Goal: Transaction & Acquisition: Purchase product/service

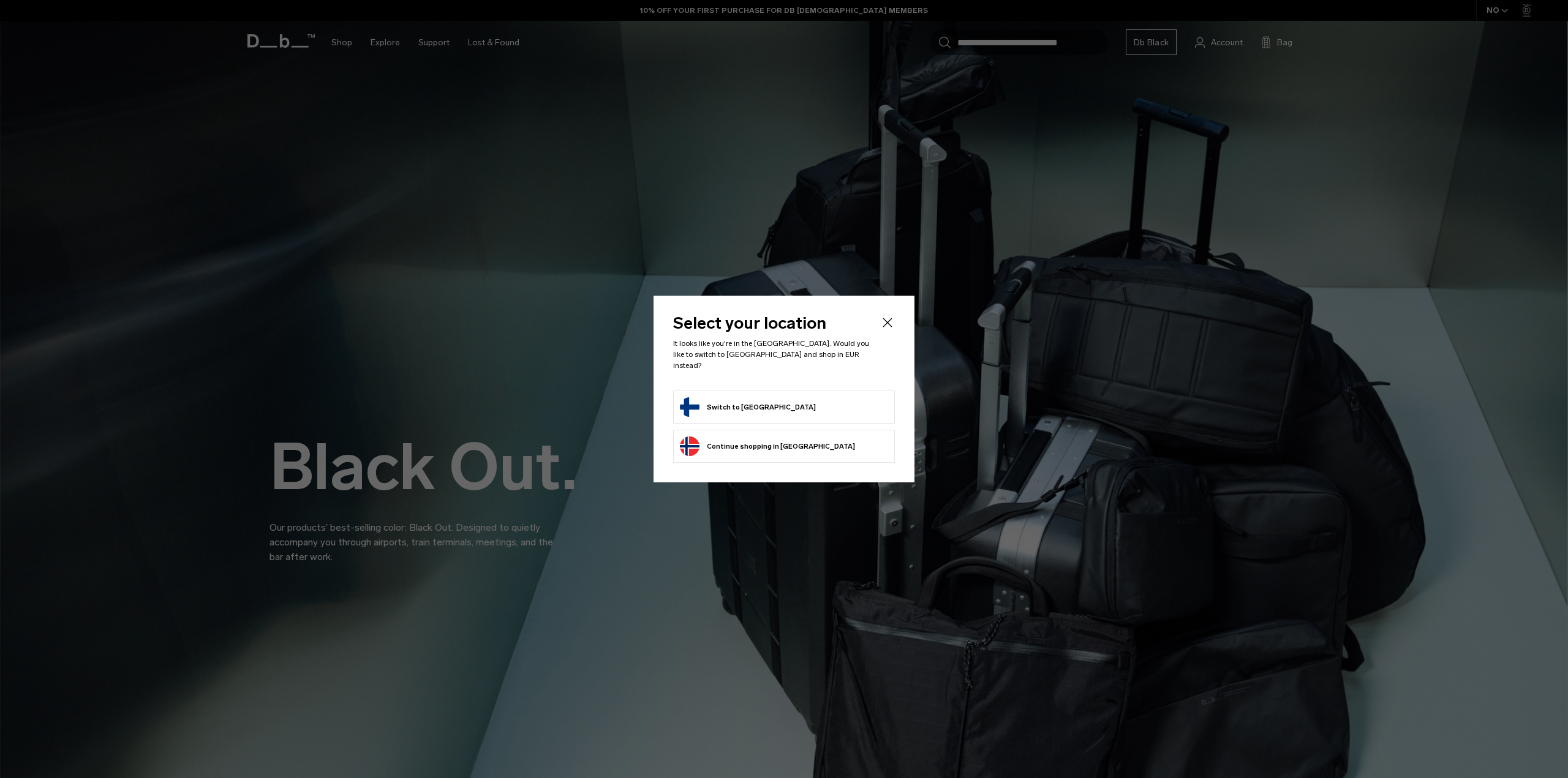
click at [743, 404] on button "Switch to Finland" at bounding box center [748, 407] width 136 height 19
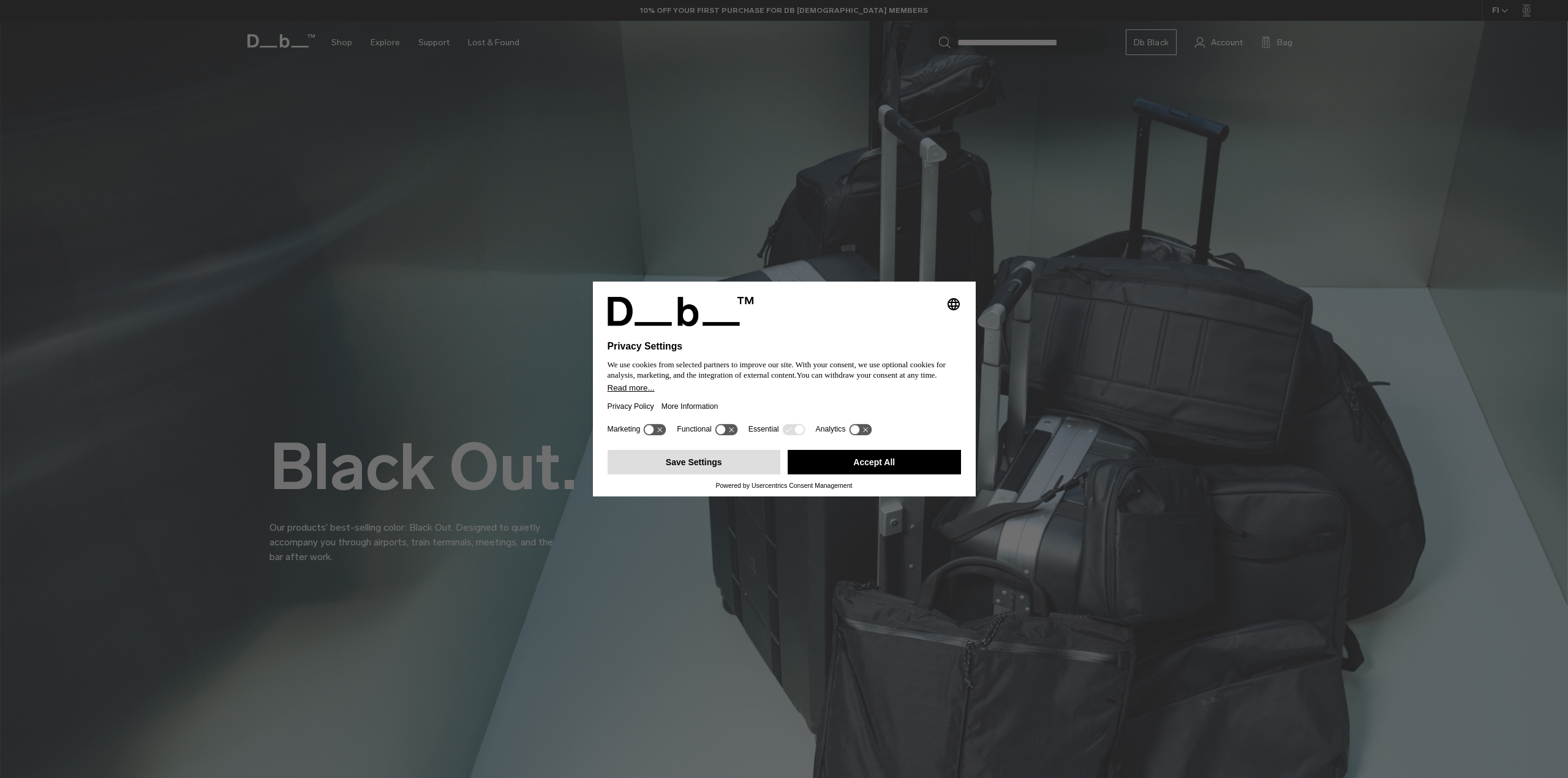
click at [712, 463] on button "Save Settings" at bounding box center [694, 462] width 173 height 24
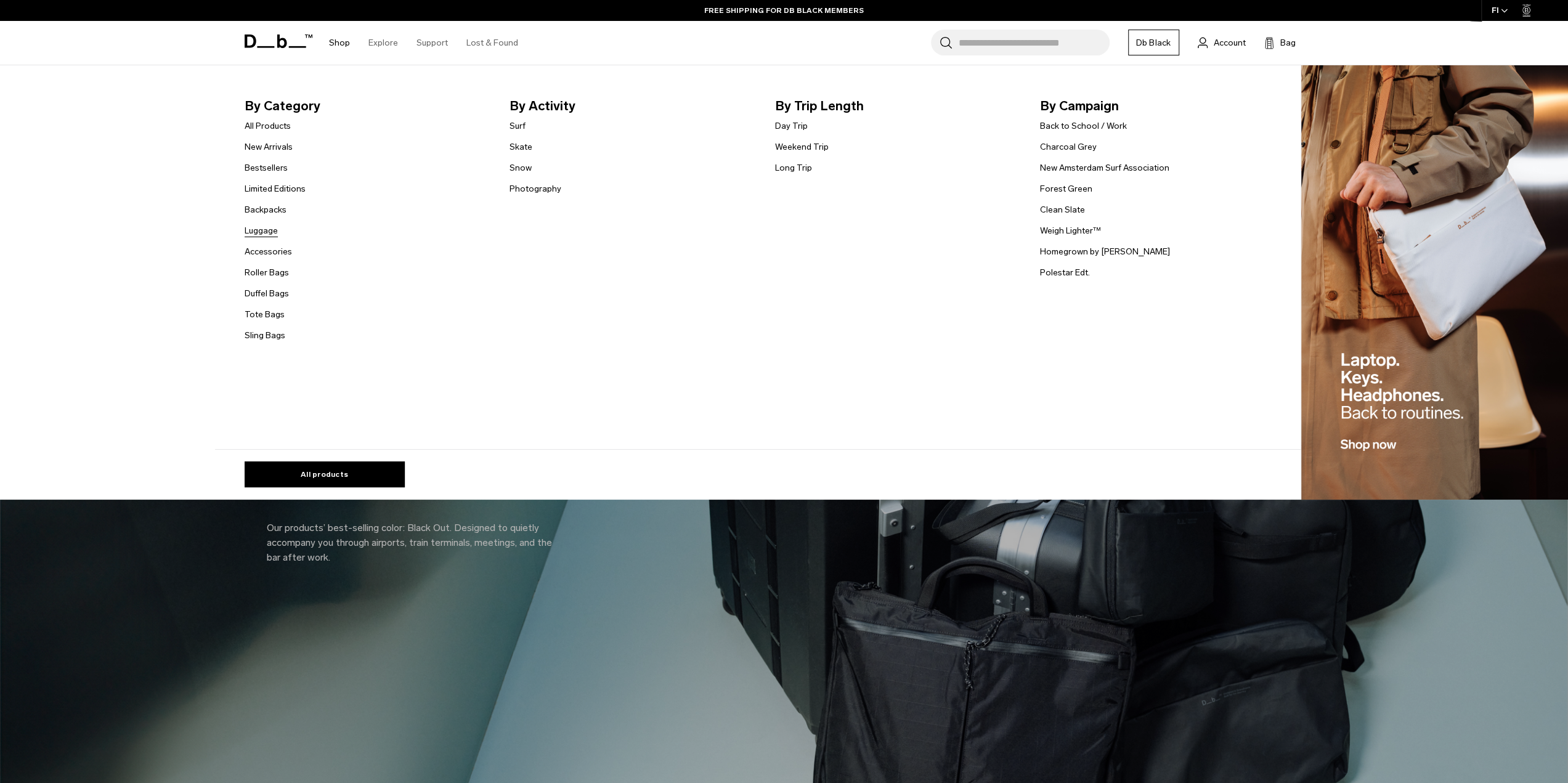
click at [265, 231] on link "Luggage" at bounding box center [261, 231] width 34 height 13
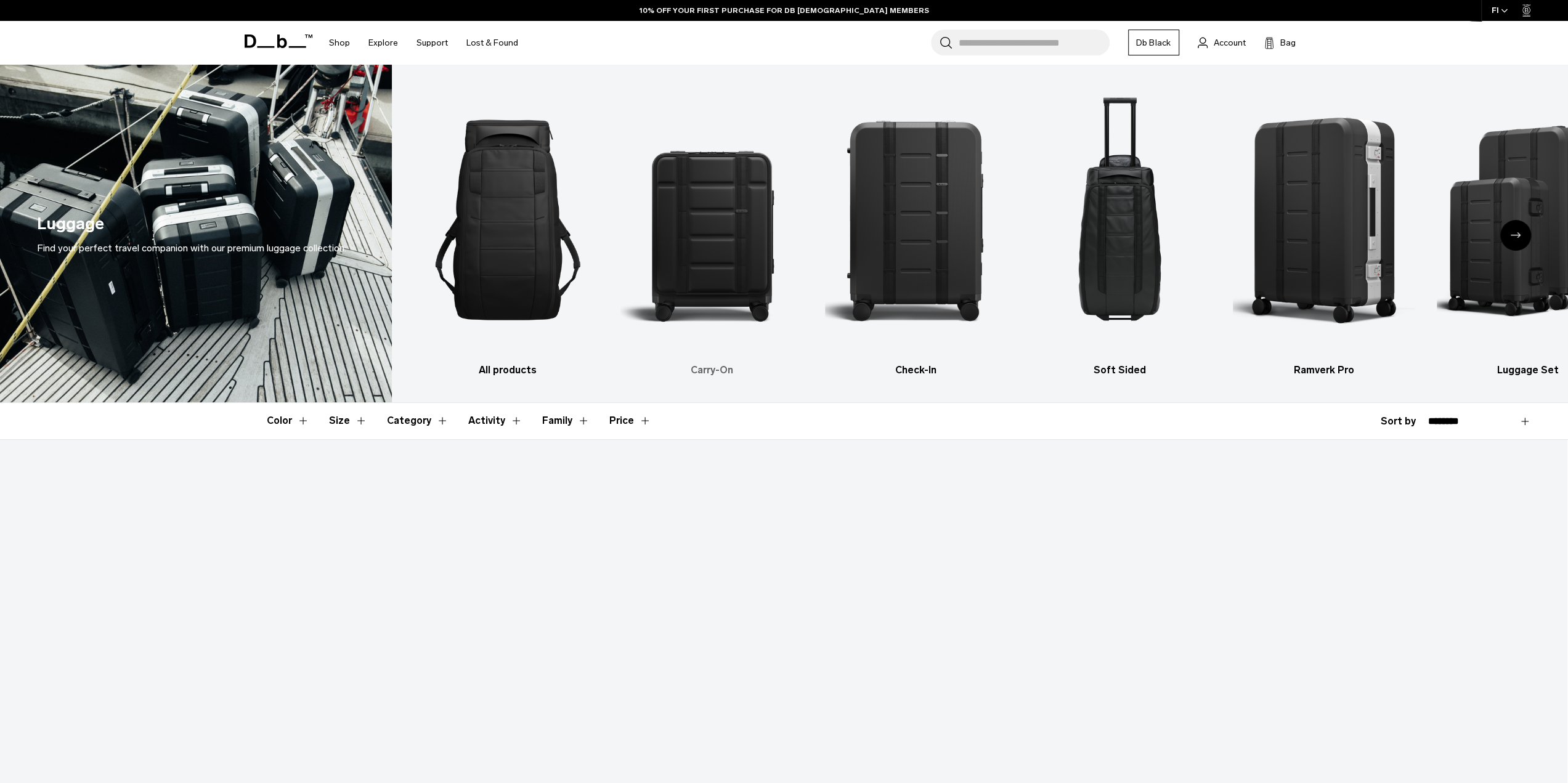
click at [708, 223] on img "2 / 6" at bounding box center [712, 219] width 183 height 273
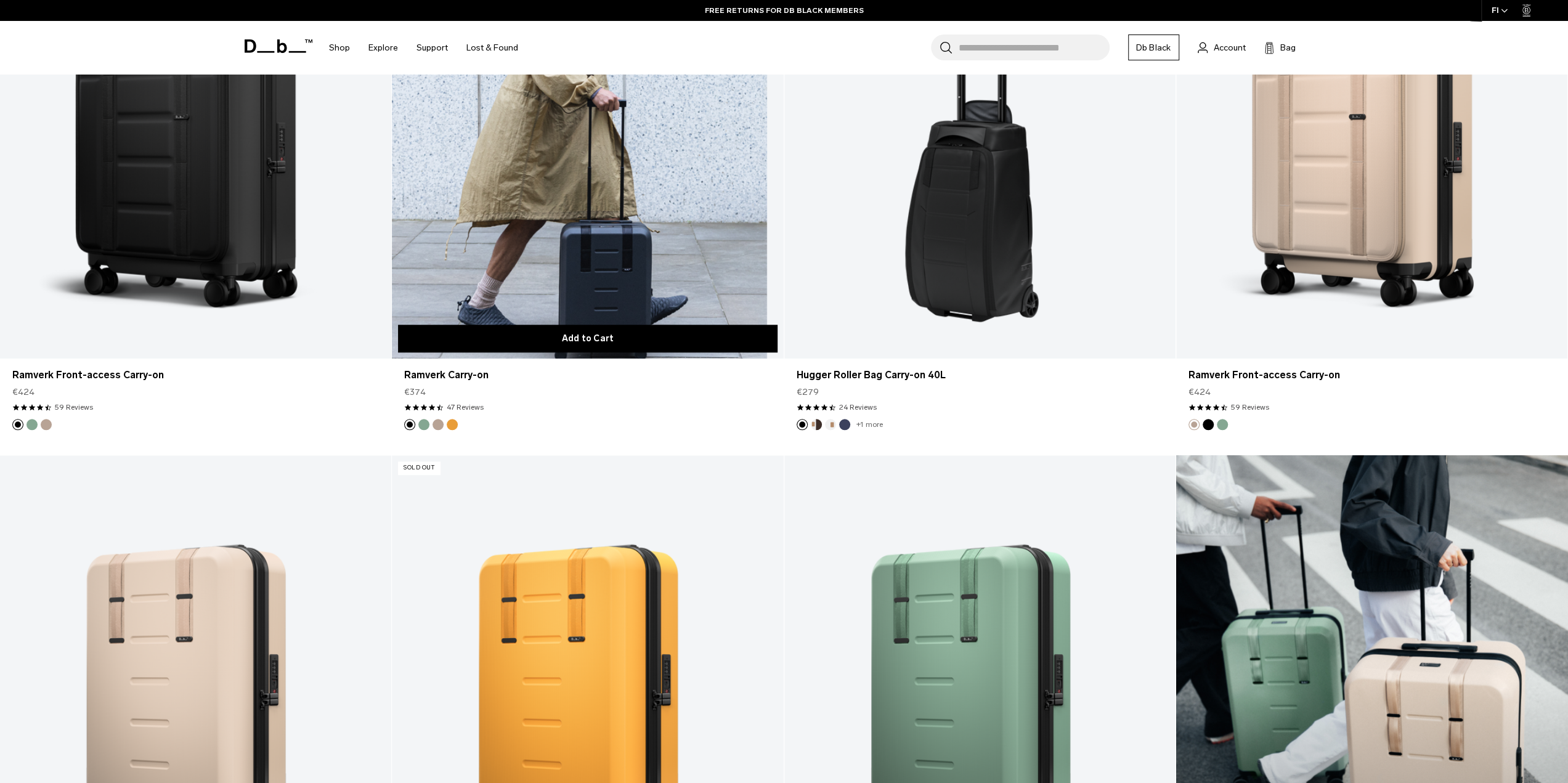
scroll to position [862, 0]
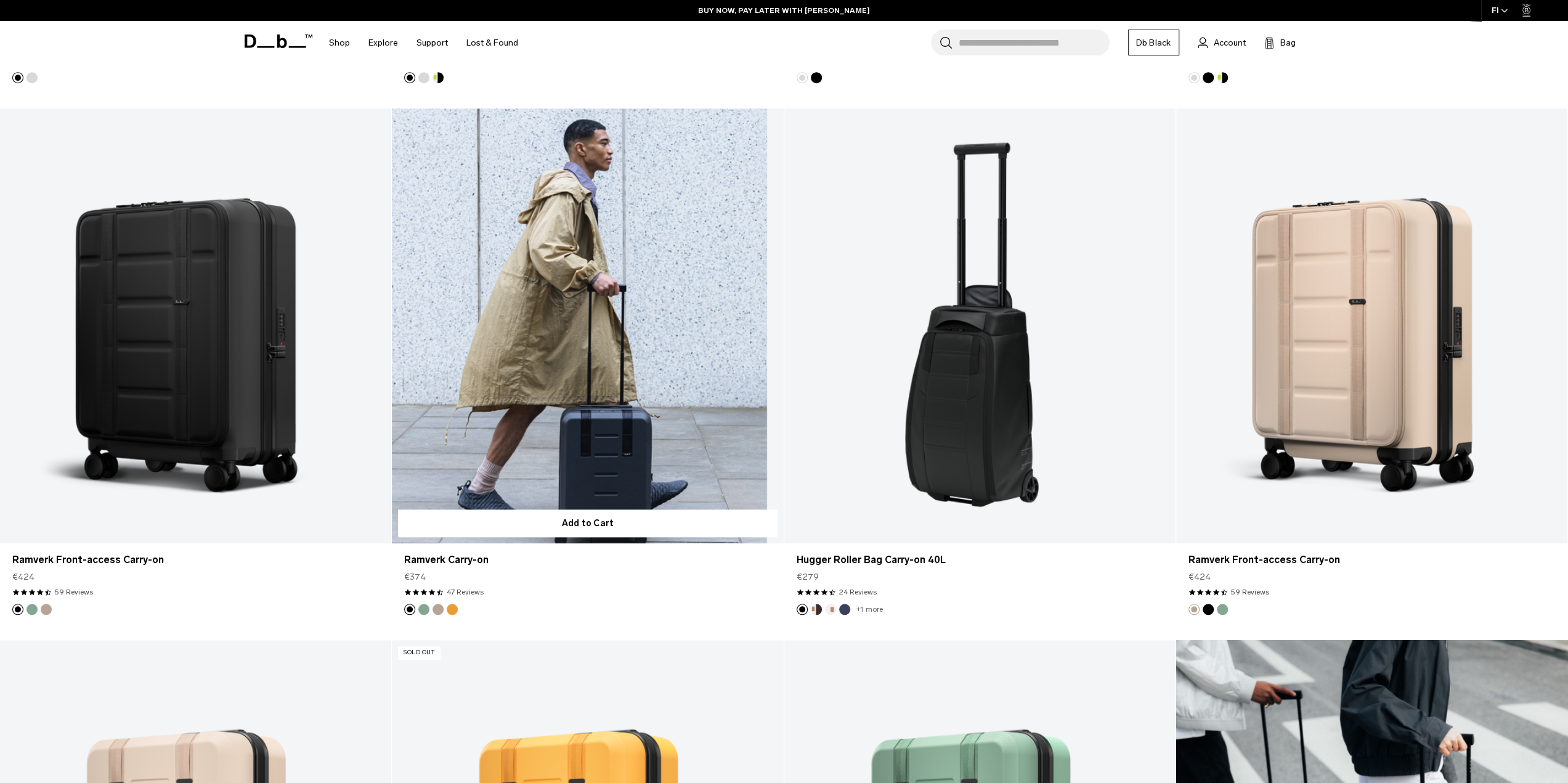
click at [616, 447] on link "Ramverk Carry-on" at bounding box center [587, 325] width 392 height 435
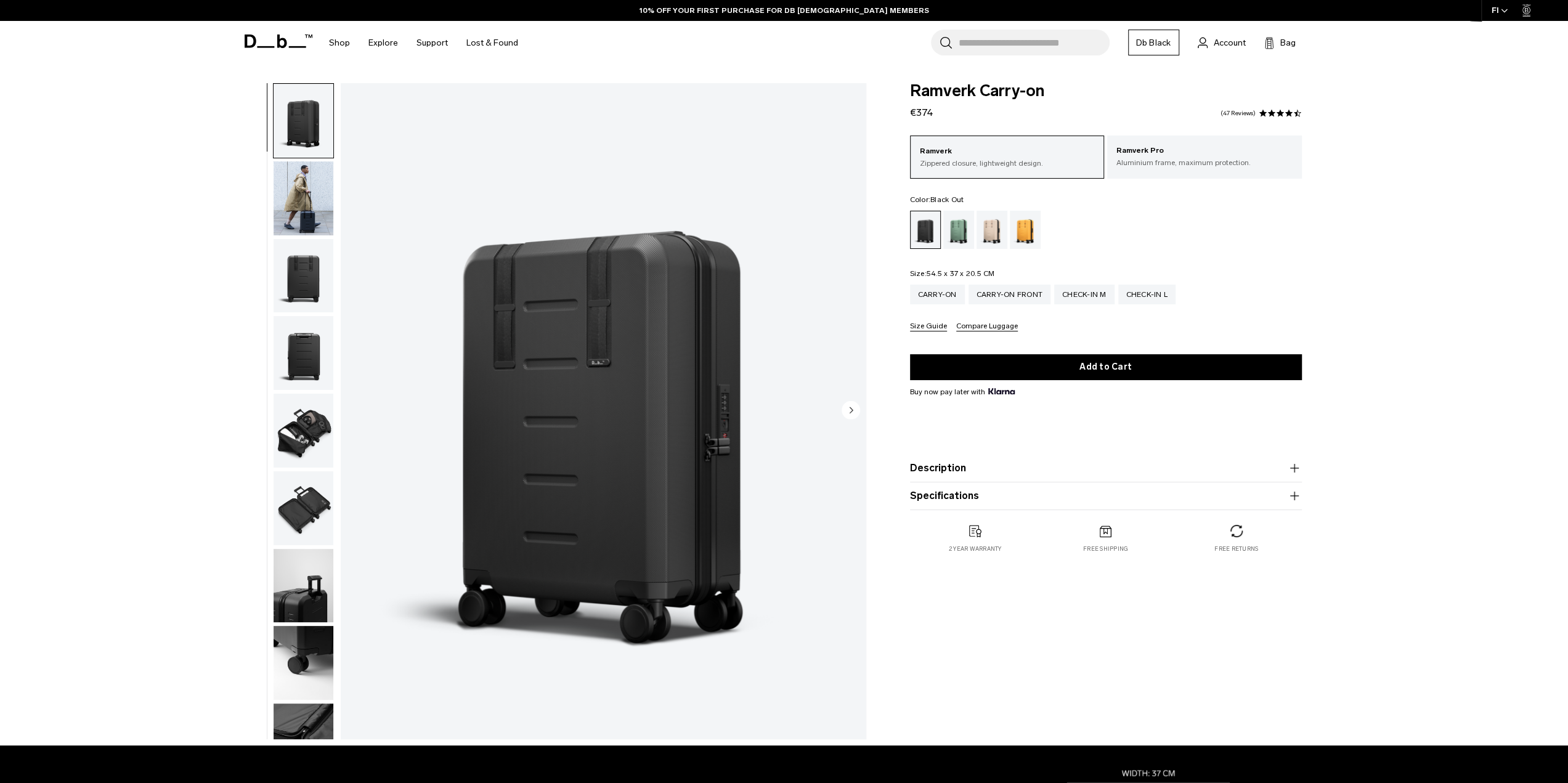
click at [946, 470] on button "Description" at bounding box center [1106, 468] width 392 height 15
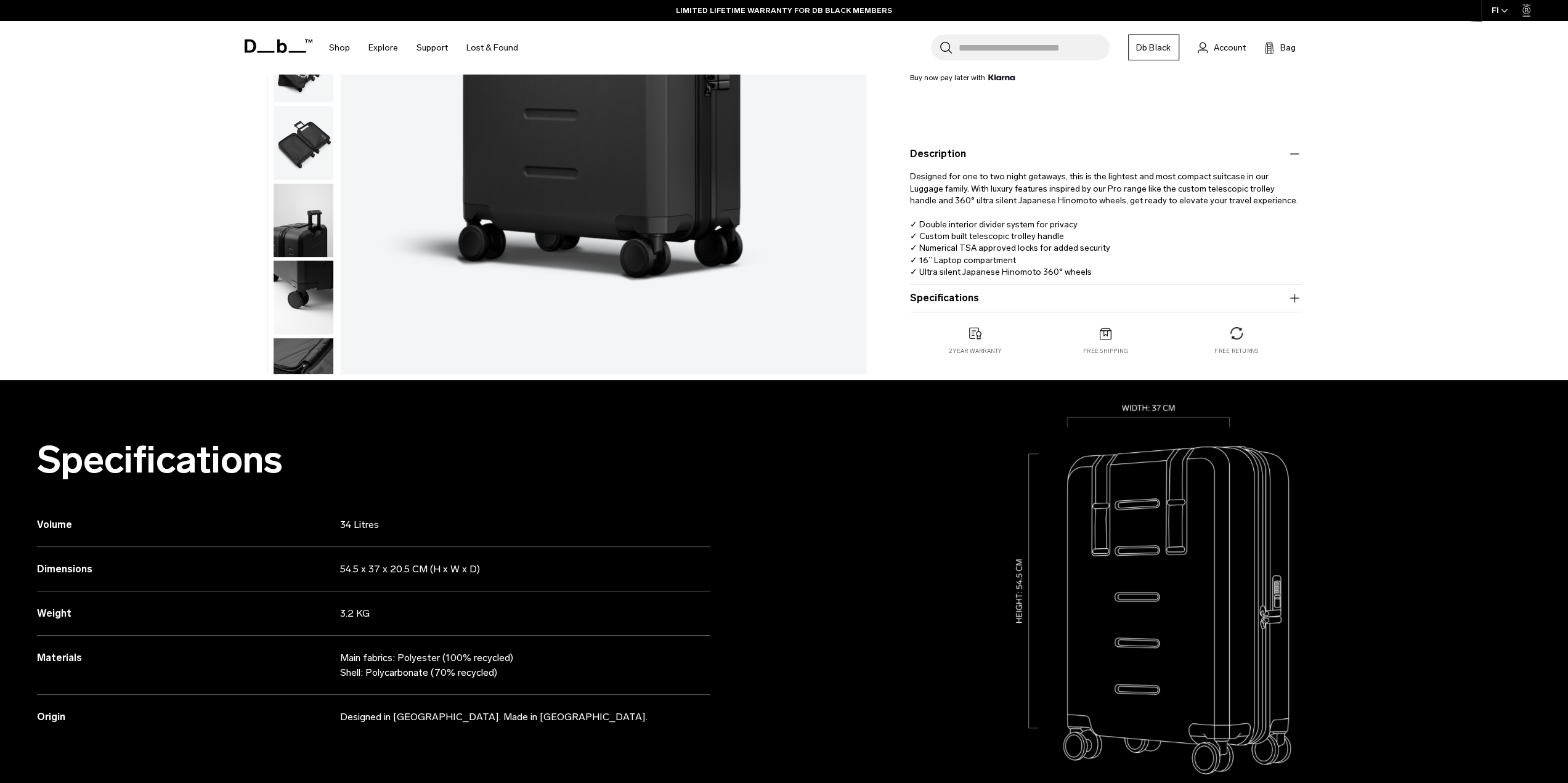
scroll to position [308, 0]
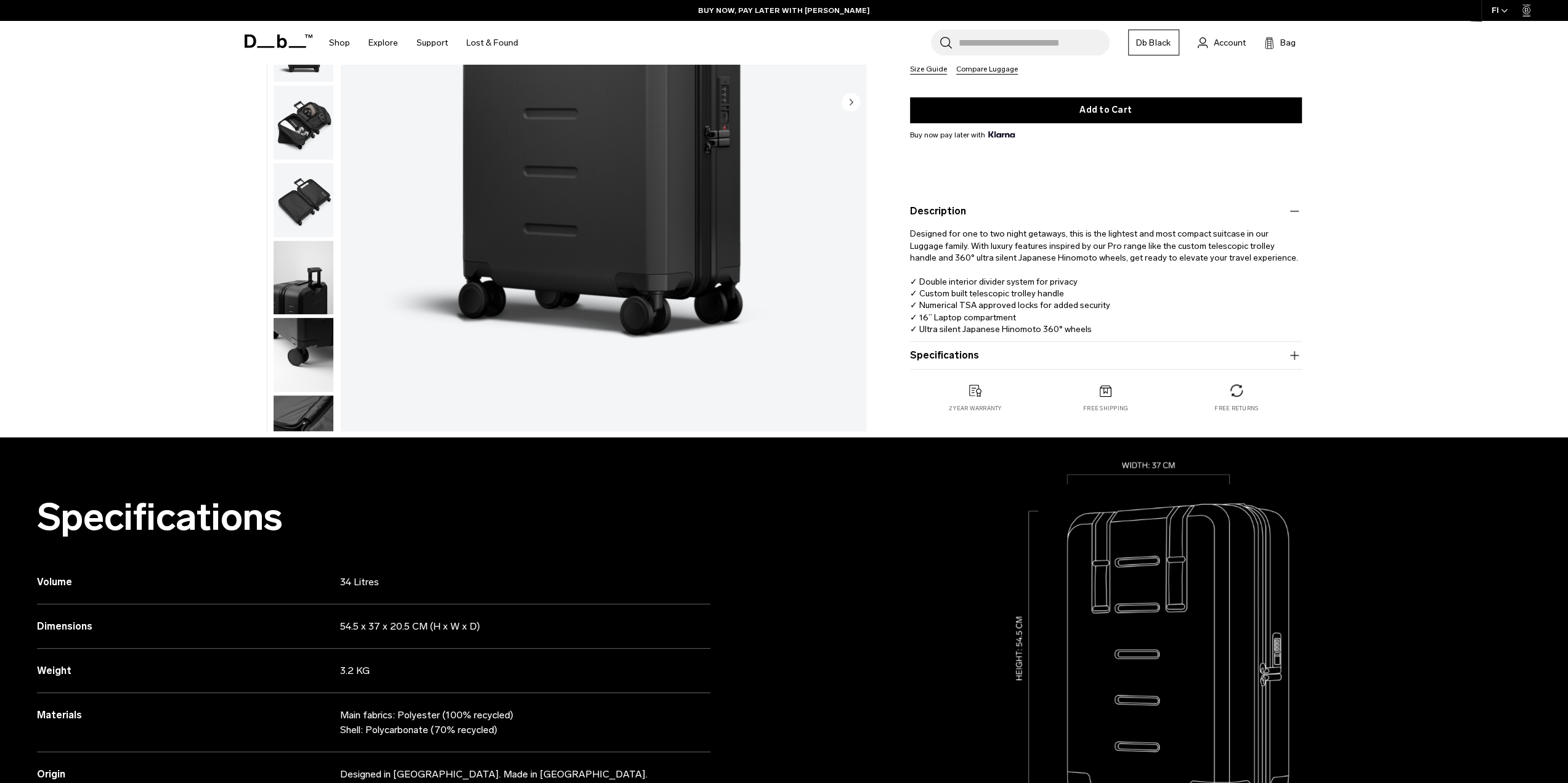
click at [1292, 351] on icon "button" at bounding box center [1295, 355] width 15 height 15
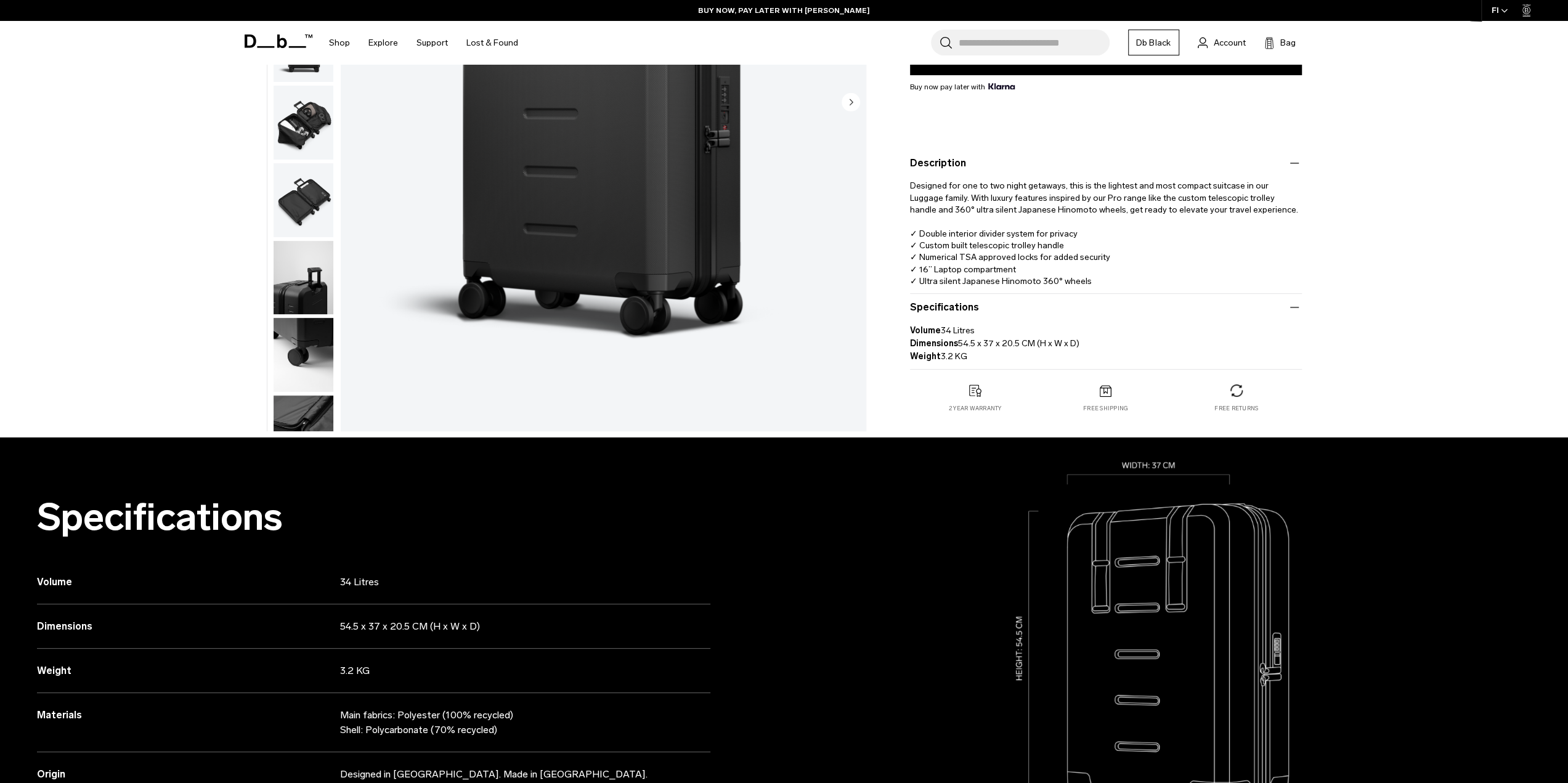
click at [1404, 355] on div "**********" at bounding box center [784, 106] width 1568 height 663
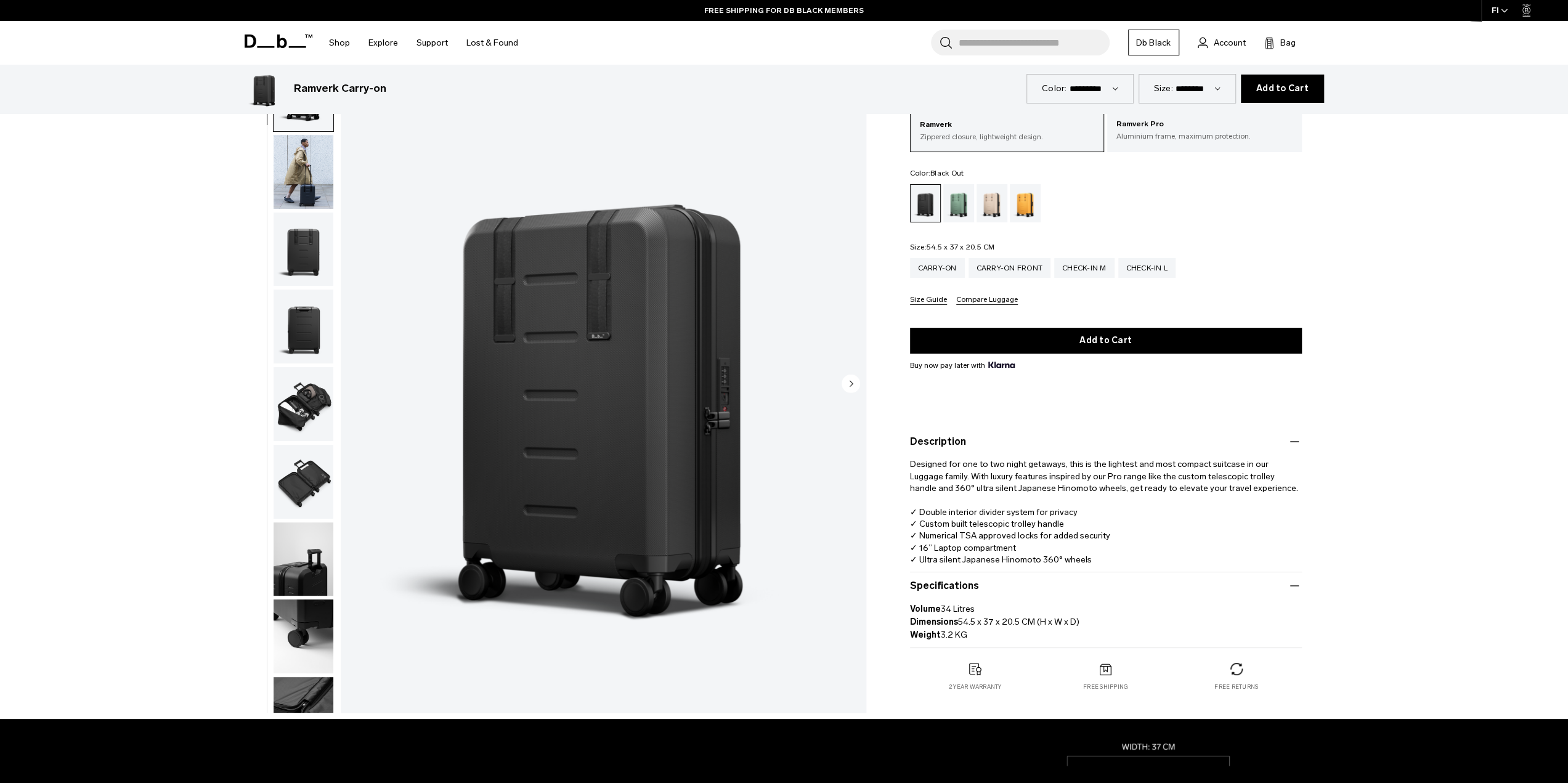
scroll to position [0, 0]
